Goal: Check status: Check status

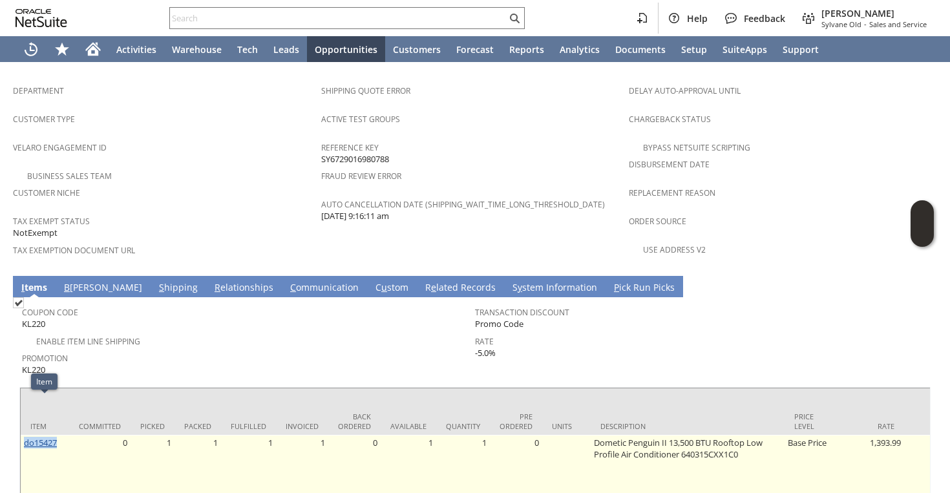
drag, startPoint x: 61, startPoint y: 409, endPoint x: 25, endPoint y: 409, distance: 35.6
click at [25, 435] on td "do15427" at bounding box center [45, 477] width 48 height 85
copy link "do15427"
click at [51, 435] on td "do15427" at bounding box center [45, 477] width 48 height 85
click at [52, 437] on link "do15427" at bounding box center [40, 443] width 33 height 12
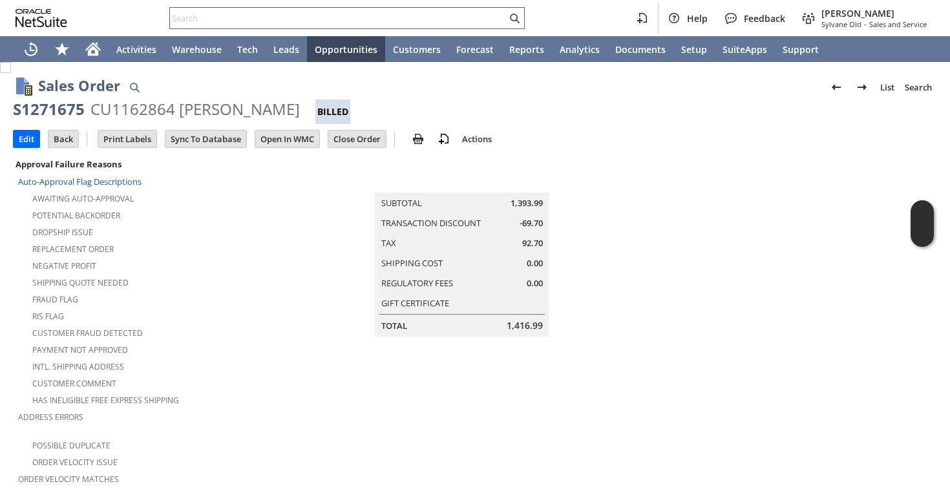
click at [316, 14] on input "text" at bounding box center [338, 18] width 337 height 16
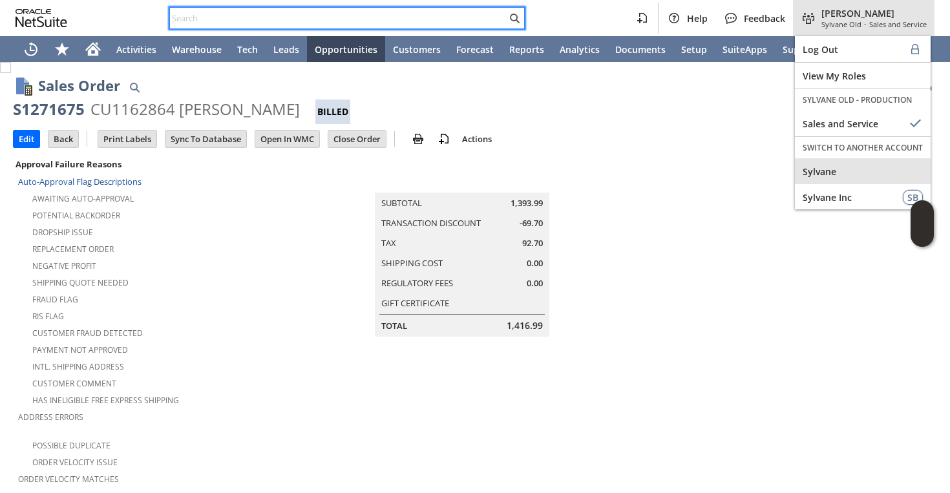
click at [817, 177] on div "Sylvane" at bounding box center [863, 171] width 136 height 26
